Goal: Information Seeking & Learning: Check status

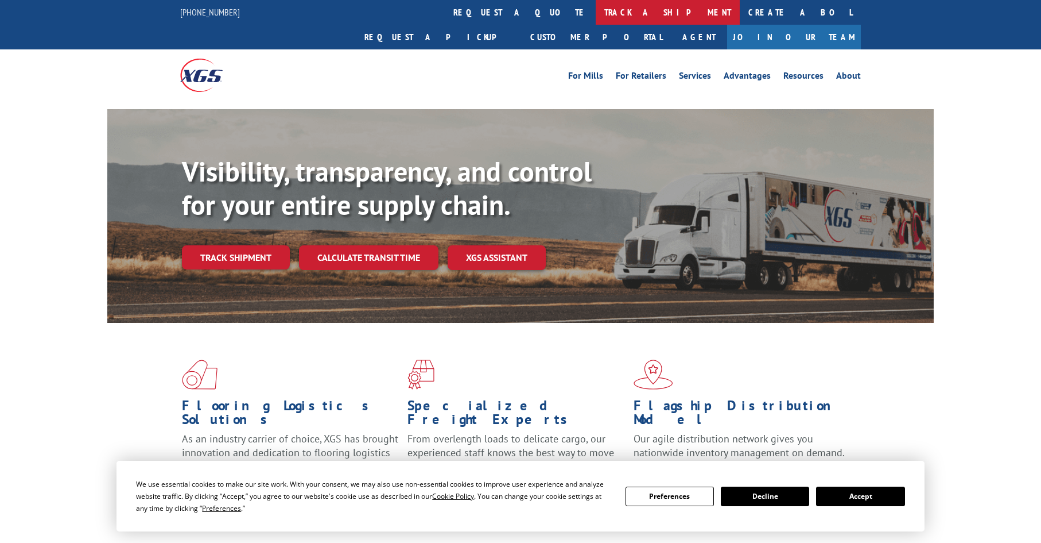
click at [596, 8] on link "track a shipment" at bounding box center [668, 12] width 144 height 25
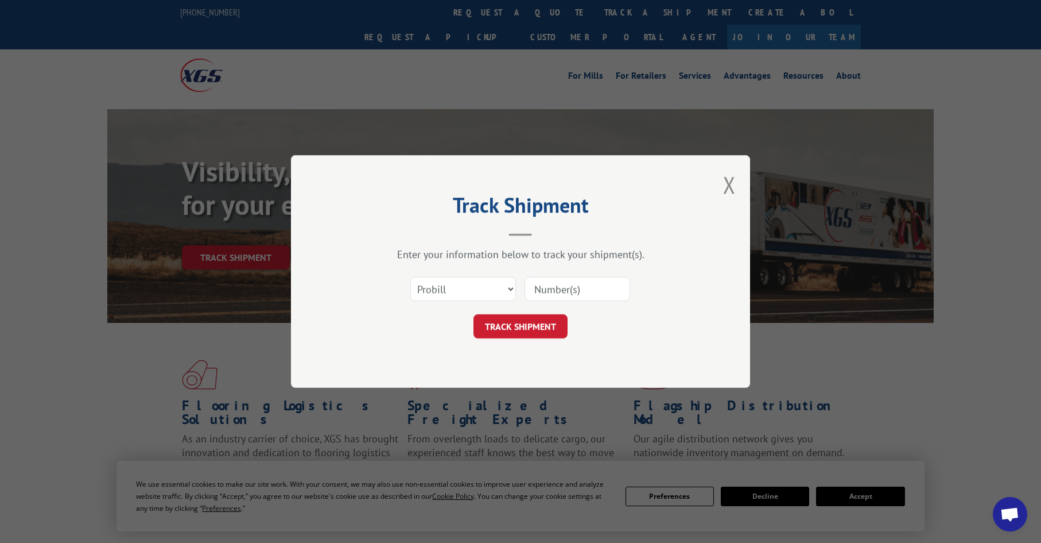
click at [441, 272] on div "Select category... Probill BOL PO" at bounding box center [520, 289] width 344 height 38
click at [442, 288] on select "Select category... Probill BOL PO" at bounding box center [463, 289] width 106 height 24
select select "po"
click at [410, 277] on select "Select category... Probill BOL PO" at bounding box center [463, 289] width 106 height 24
click at [564, 282] on input at bounding box center [578, 289] width 106 height 24
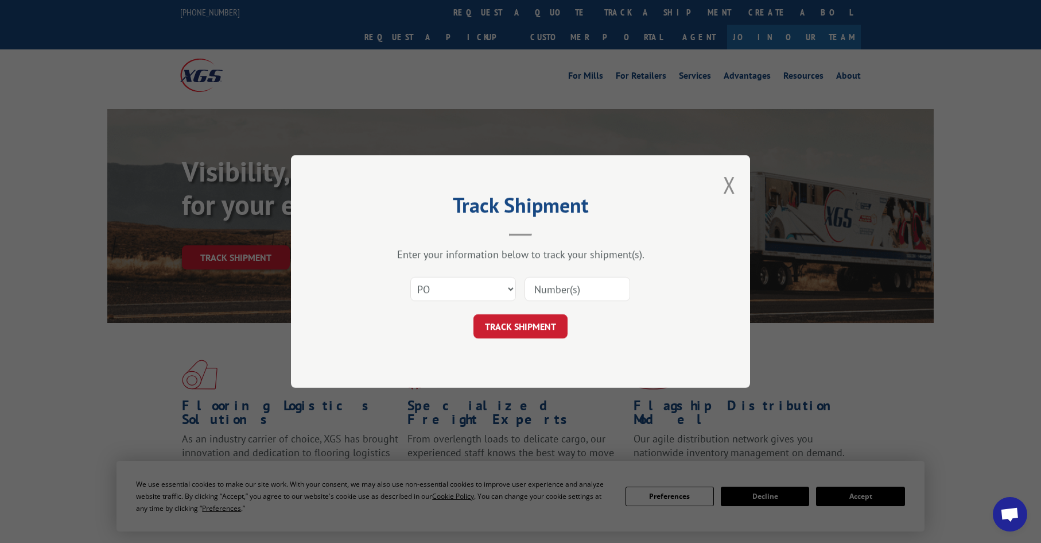
paste input "07515284"
type input "07515284"
click button "TRACK SHIPMENT" at bounding box center [521, 326] width 94 height 24
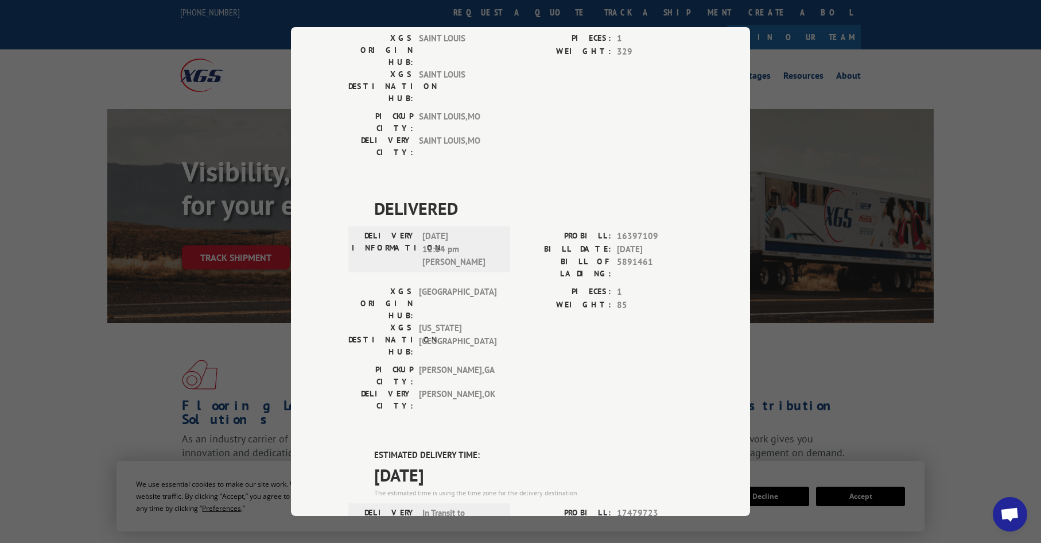
scroll to position [689, 0]
